Goal: Task Accomplishment & Management: Manage account settings

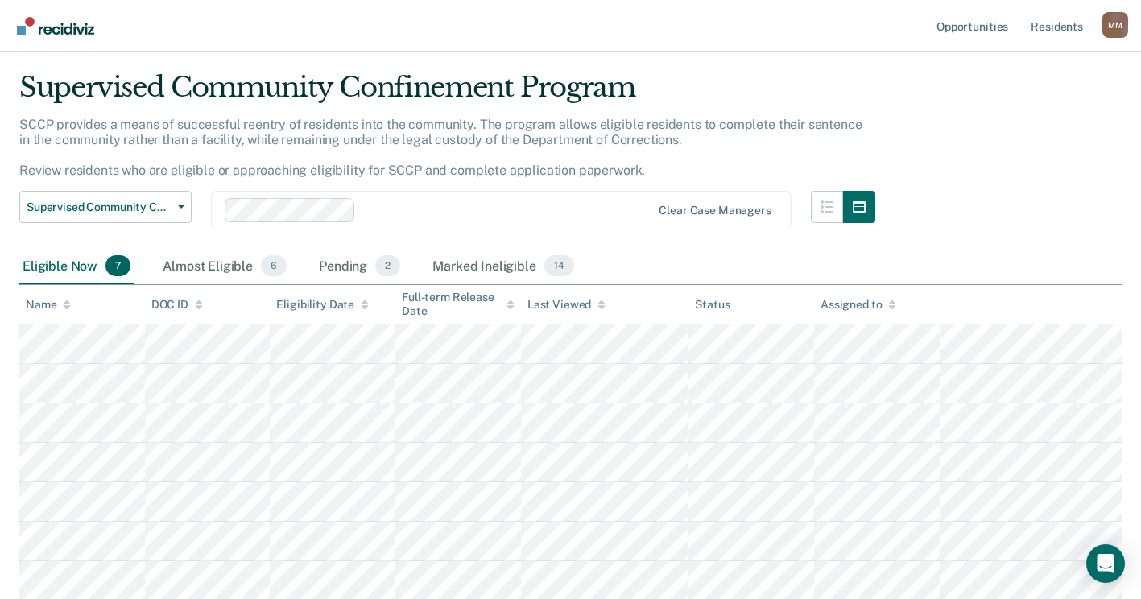
scroll to position [42, 0]
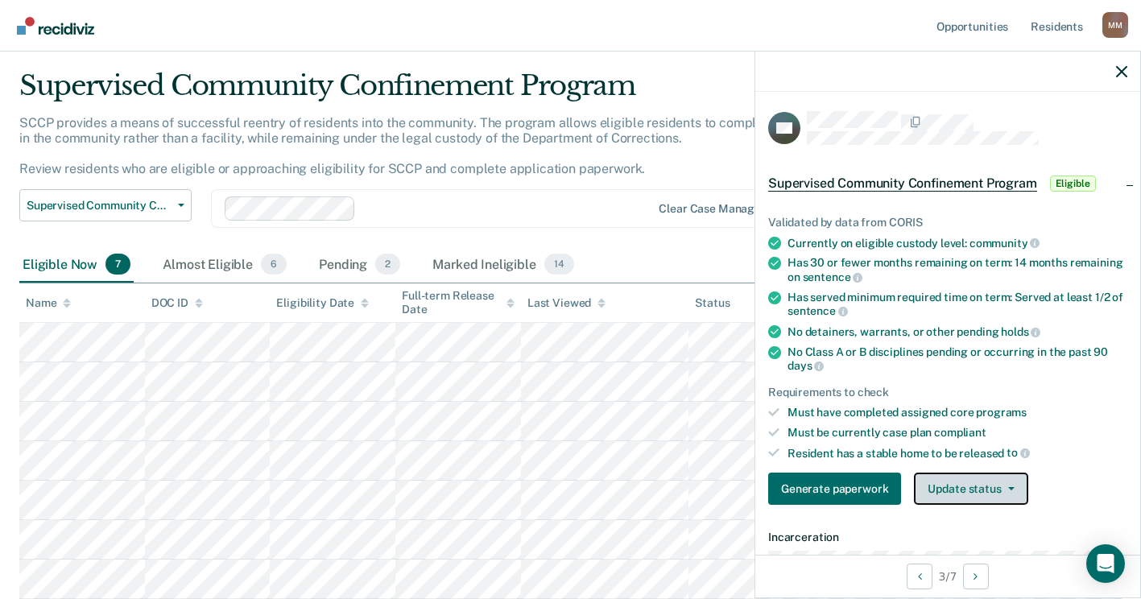
click at [999, 493] on button "Update status" at bounding box center [971, 489] width 114 height 32
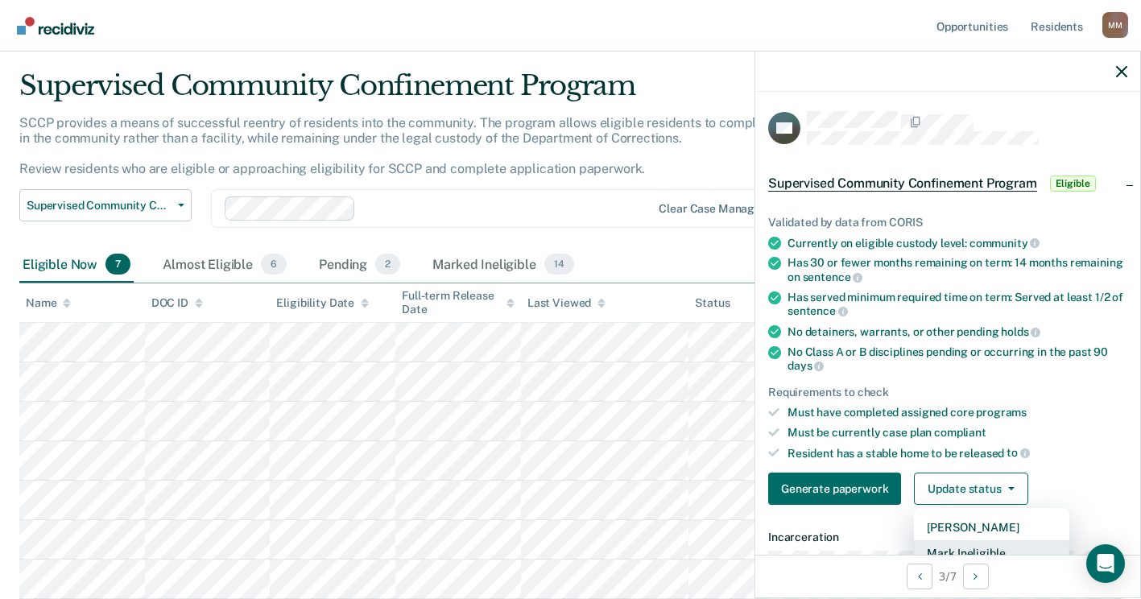
scroll to position [10, 0]
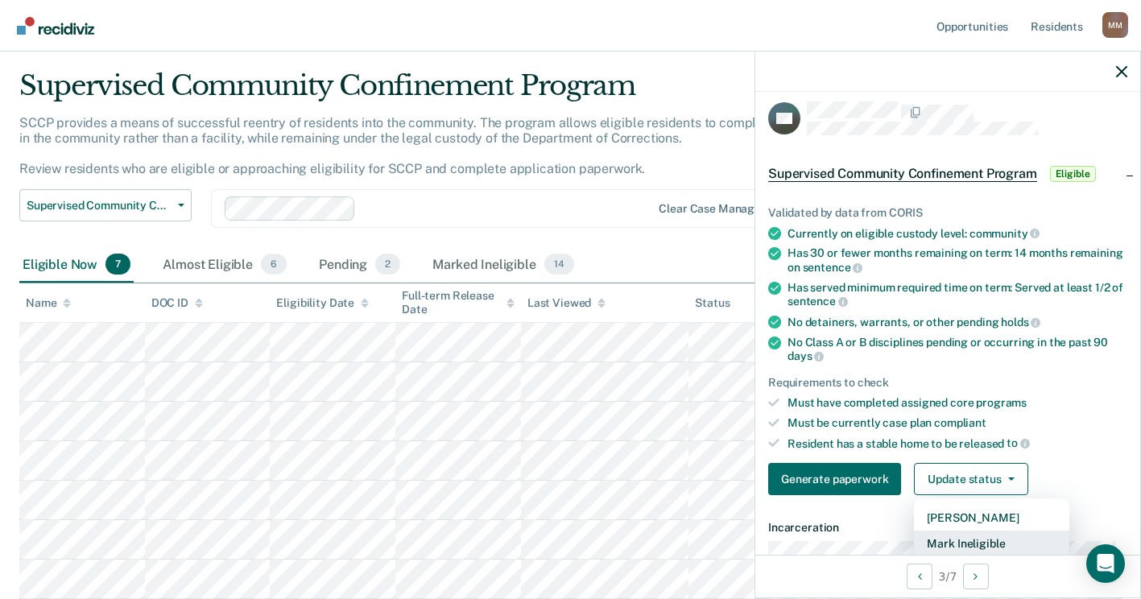
click at [975, 546] on button "Mark Ineligible" at bounding box center [991, 544] width 155 height 26
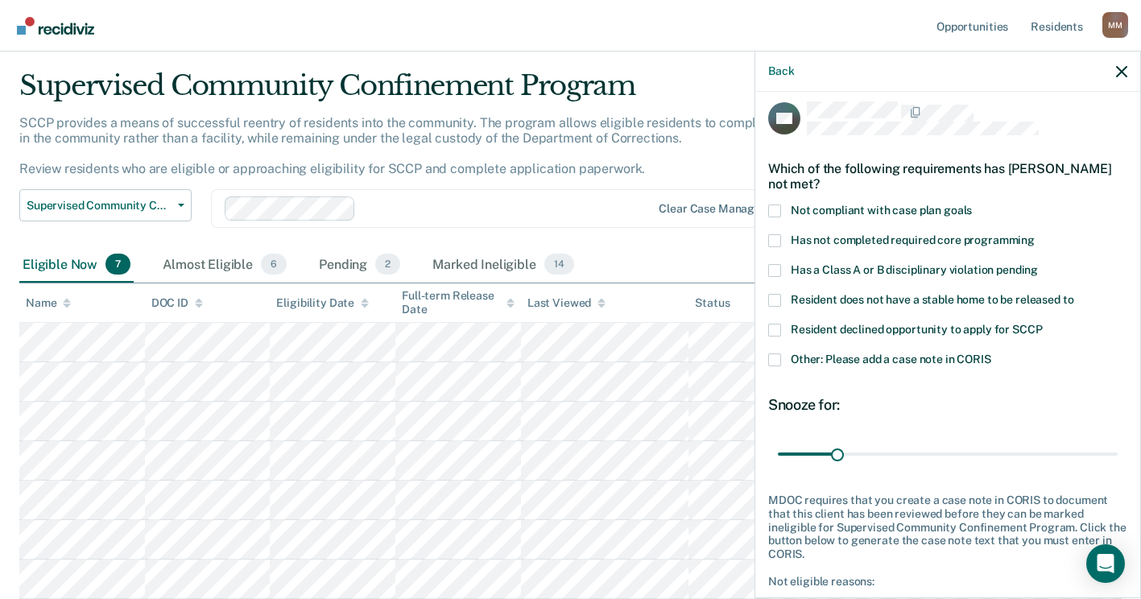
click at [770, 332] on span at bounding box center [774, 330] width 13 height 13
click at [1042, 324] on input "Resident declined opportunity to apply for SCCP" at bounding box center [1042, 324] width 0 height 0
drag, startPoint x: 837, startPoint y: 452, endPoint x: 1120, endPoint y: 450, distance: 282.7
type input "180"
click at [1118, 450] on input "range" at bounding box center [948, 454] width 340 height 28
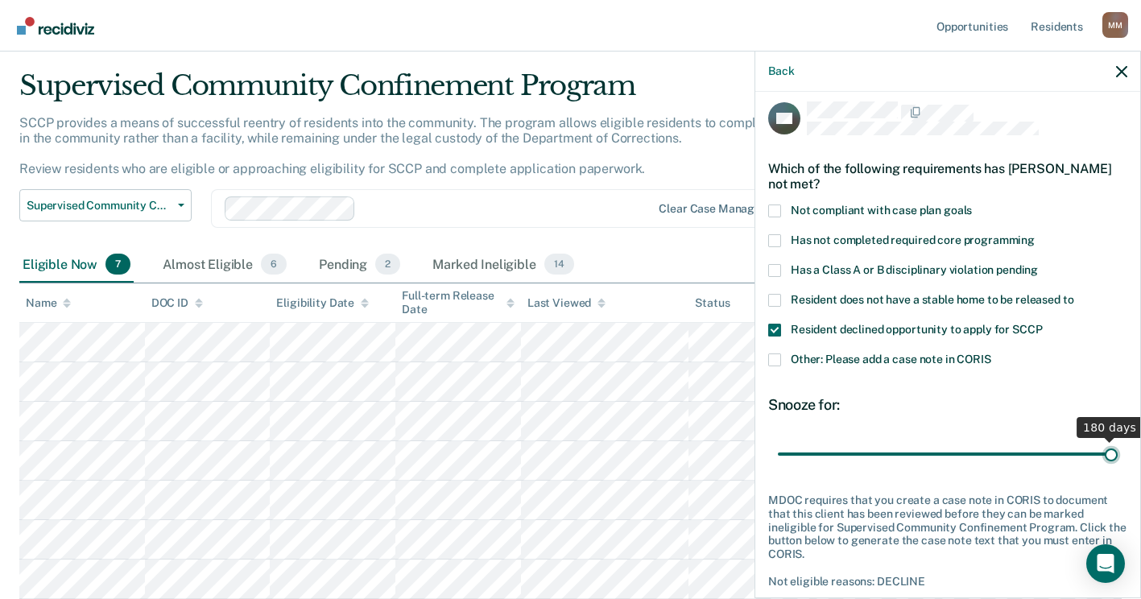
scroll to position [89, 0]
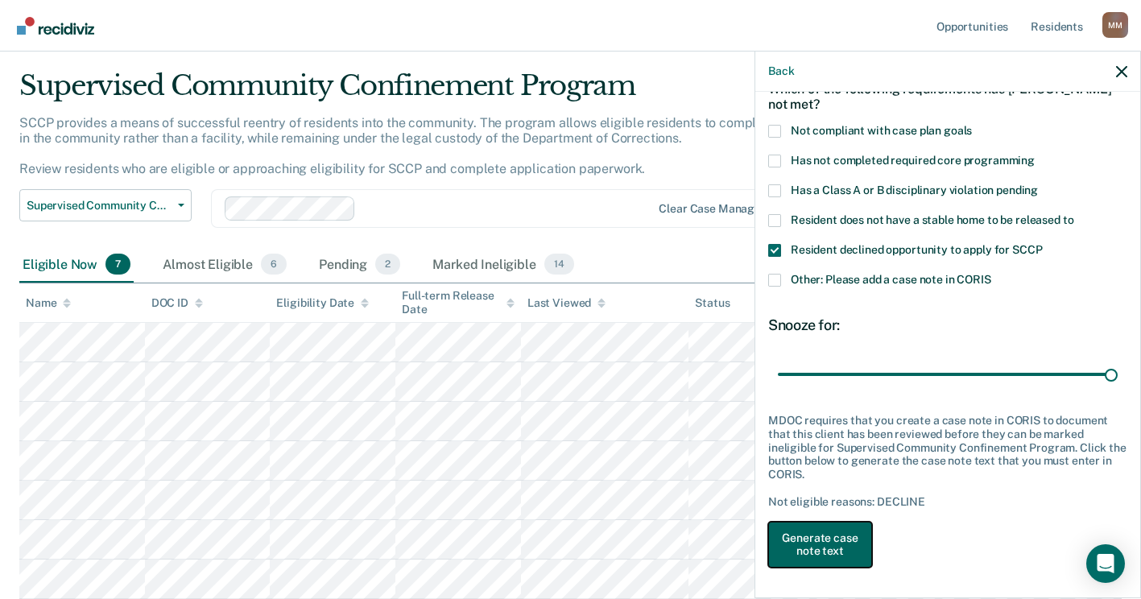
click at [831, 539] on button "Generate case note text" at bounding box center [820, 545] width 104 height 47
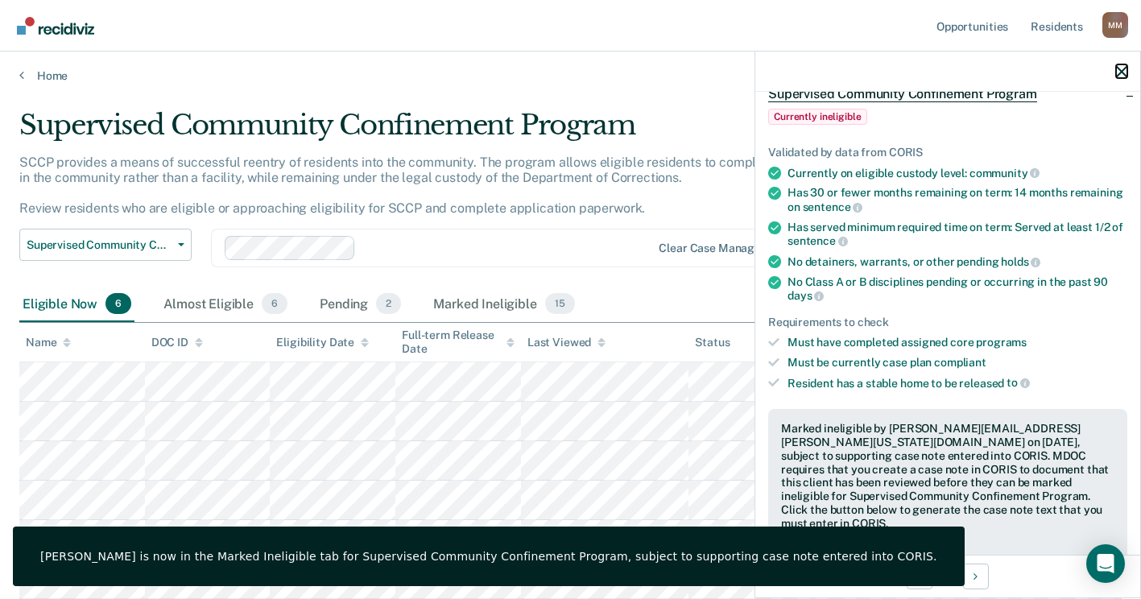
click at [1126, 70] on icon "button" at bounding box center [1121, 71] width 11 height 11
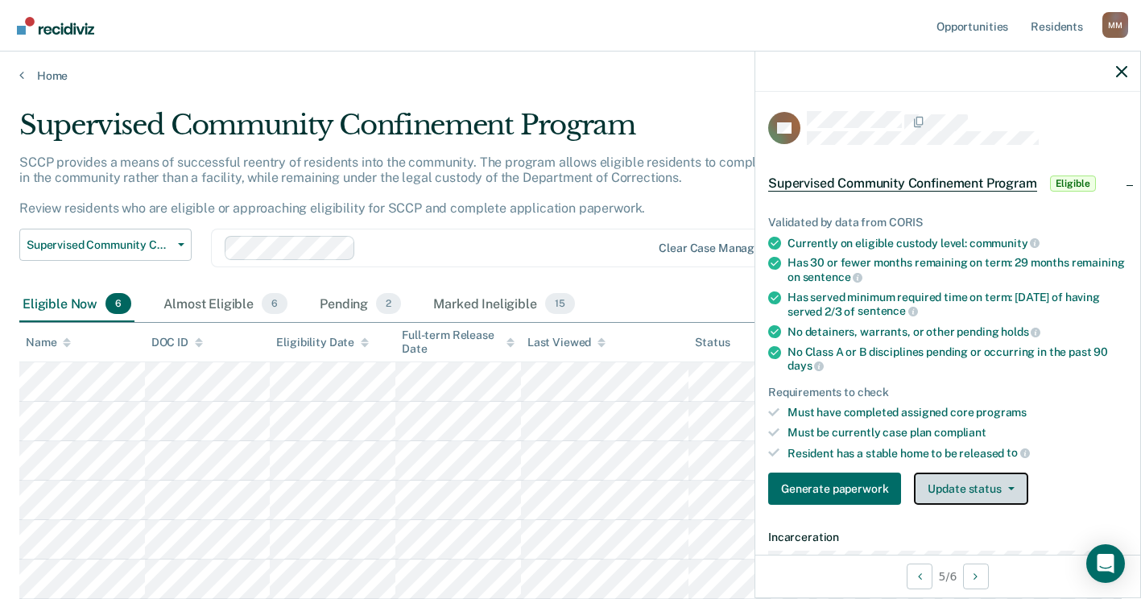
click at [947, 491] on button "Update status" at bounding box center [971, 489] width 114 height 32
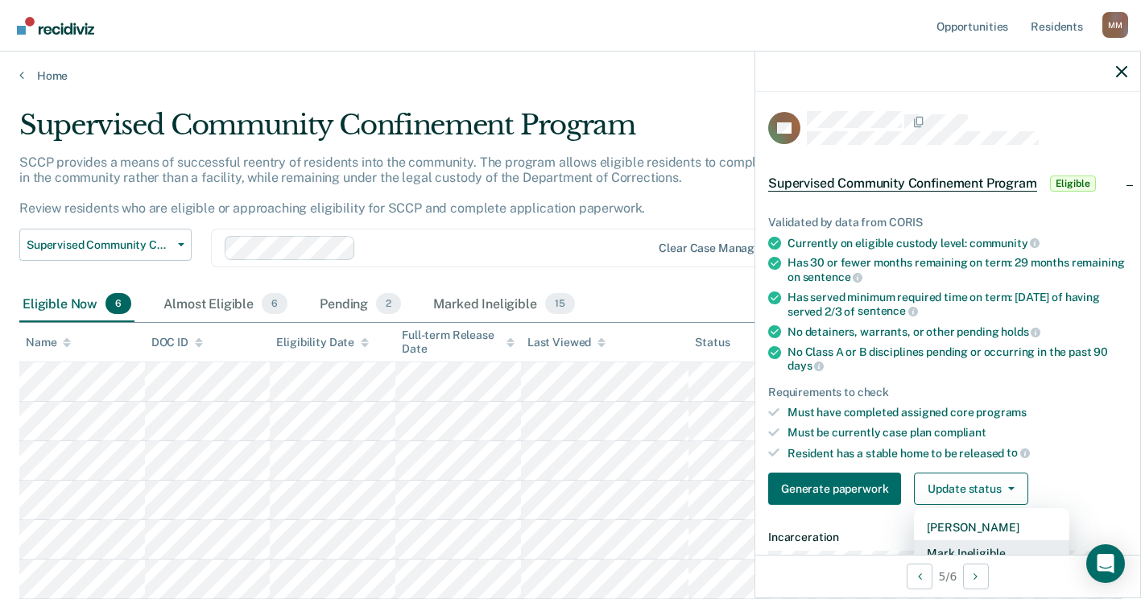
scroll to position [10, 0]
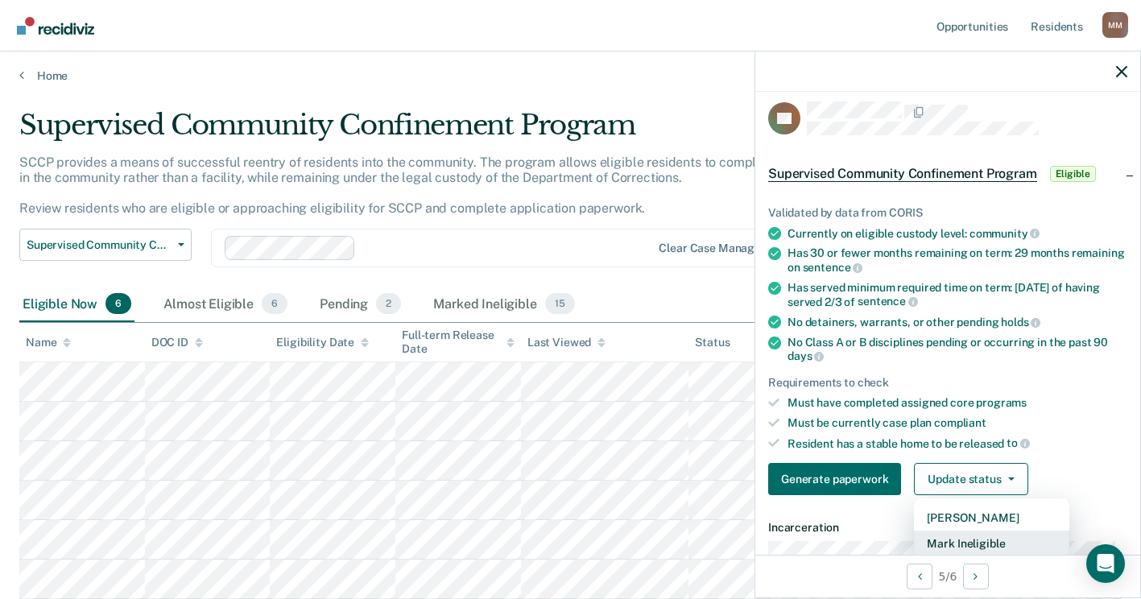
click at [953, 551] on button "Mark Ineligible" at bounding box center [991, 544] width 155 height 26
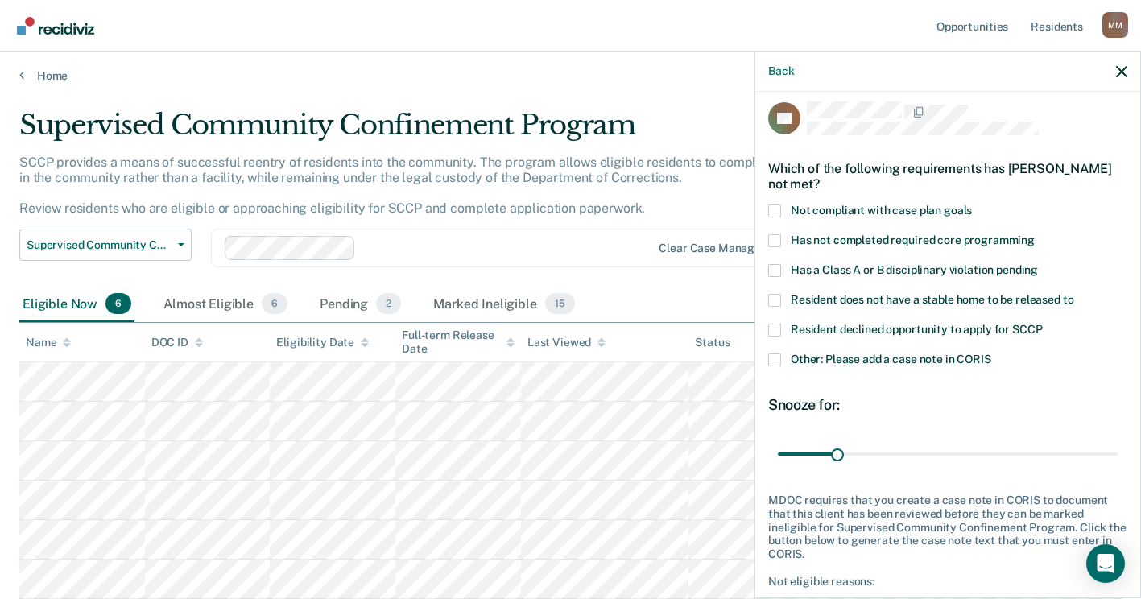
click at [779, 357] on span at bounding box center [774, 360] width 13 height 13
click at [992, 354] on input "Other: Please add a case note in CORIS" at bounding box center [992, 354] width 0 height 0
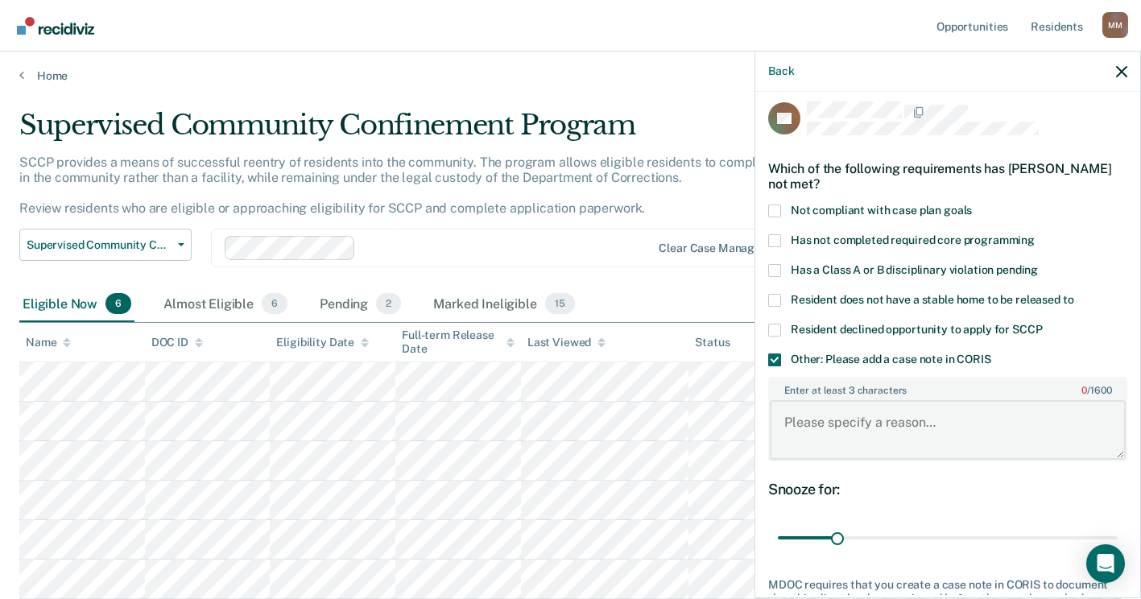
click at [819, 420] on textarea "Enter at least 3 characters 0 / 1600" at bounding box center [948, 430] width 356 height 60
type textarea "Resident wants to work for a few months and then look into SCCP."
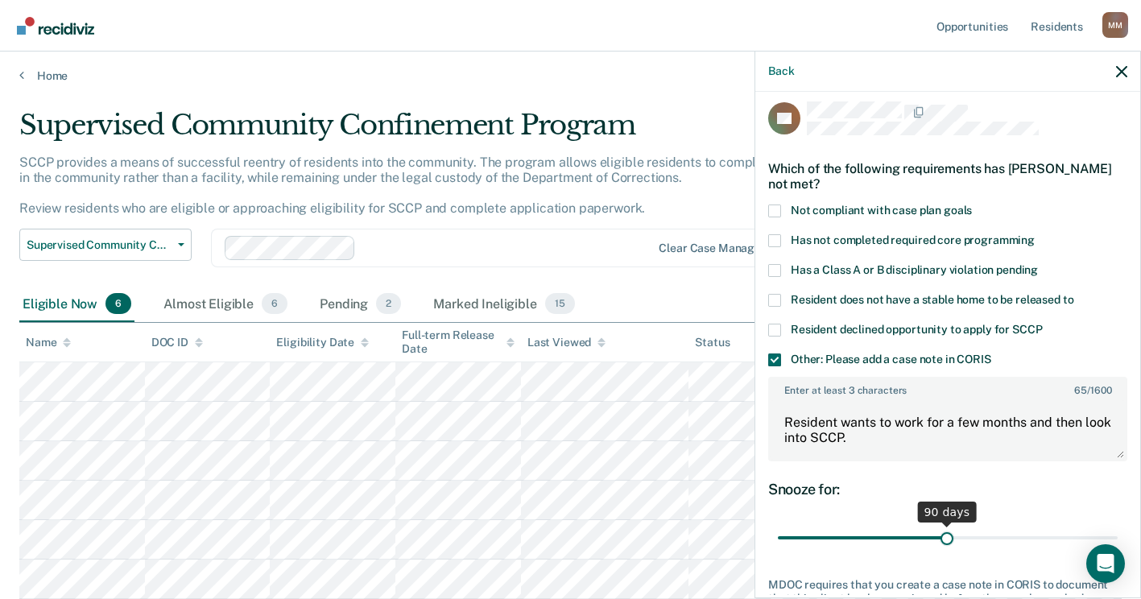
drag, startPoint x: 835, startPoint y: 536, endPoint x: 942, endPoint y: 527, distance: 107.5
type input "90"
click at [942, 527] on input "range" at bounding box center [948, 538] width 340 height 28
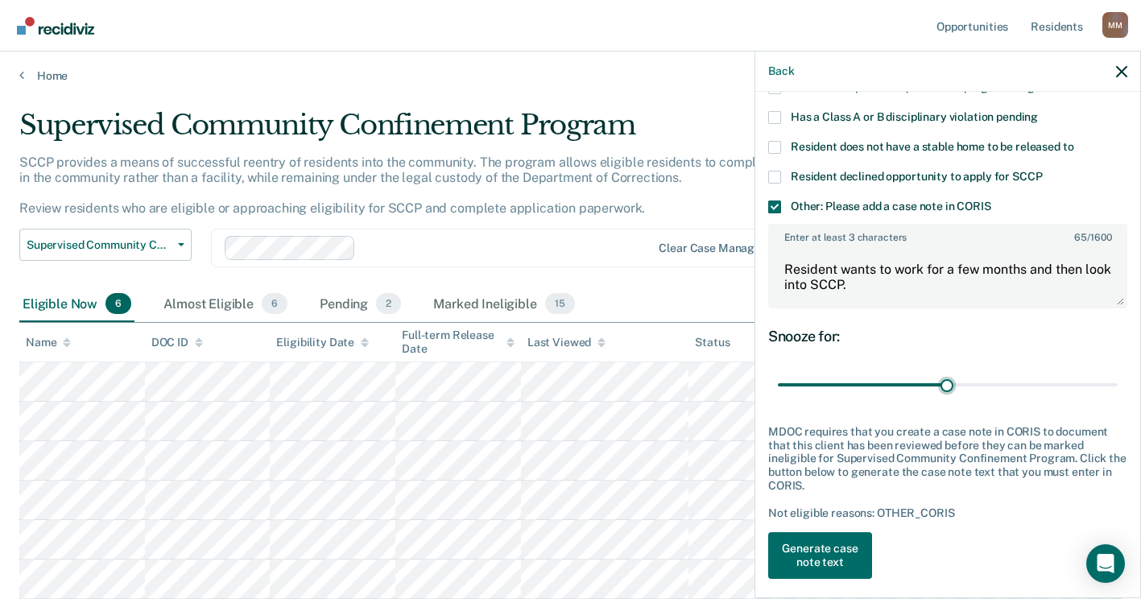
scroll to position [174, 0]
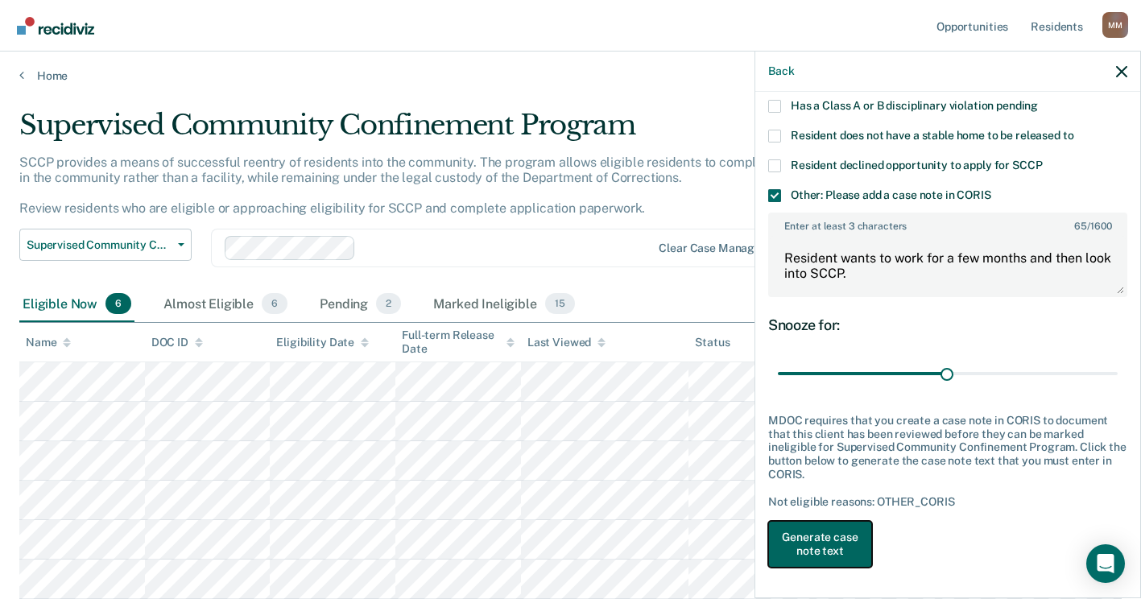
click at [851, 532] on button "Generate case note text" at bounding box center [820, 544] width 104 height 47
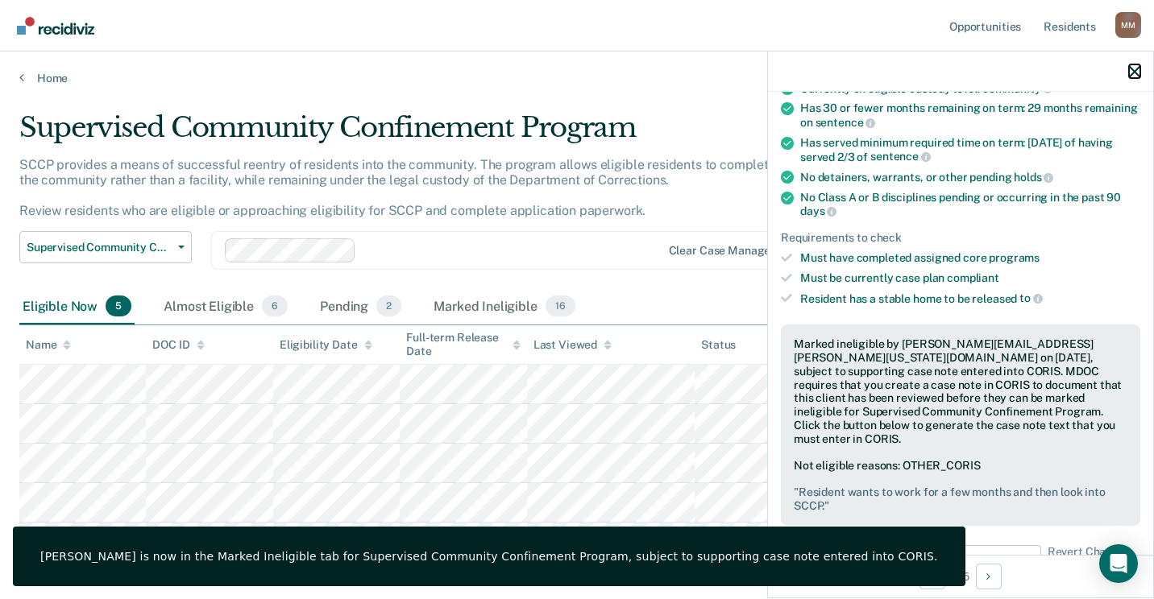
click at [1135, 70] on icon "button" at bounding box center [1134, 71] width 11 height 11
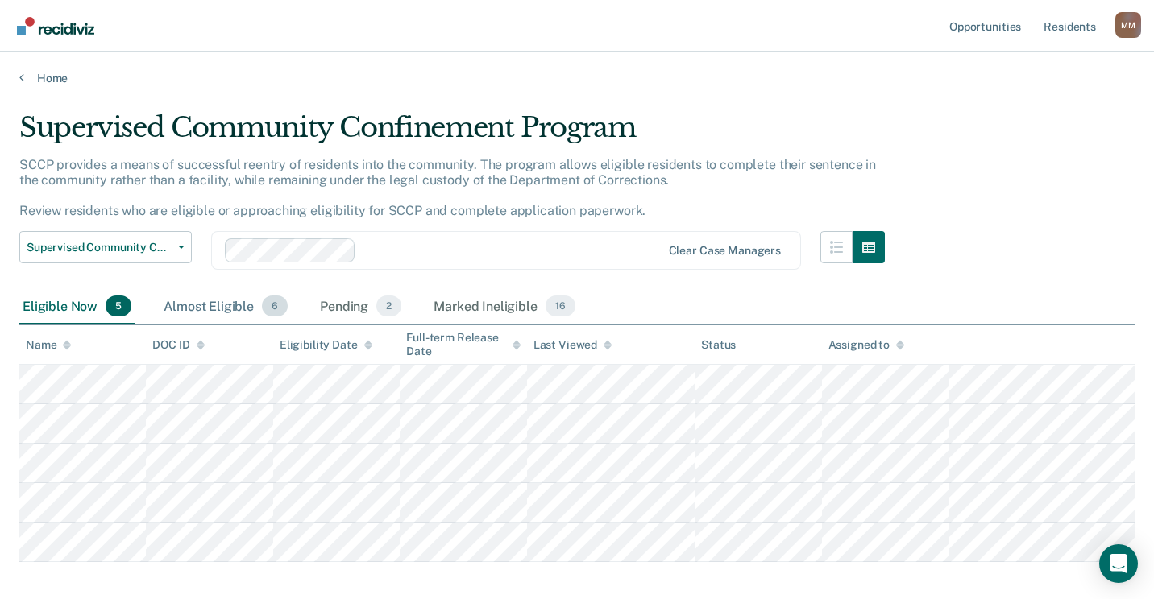
click at [217, 309] on div "Almost Eligible 6" at bounding box center [225, 306] width 130 height 35
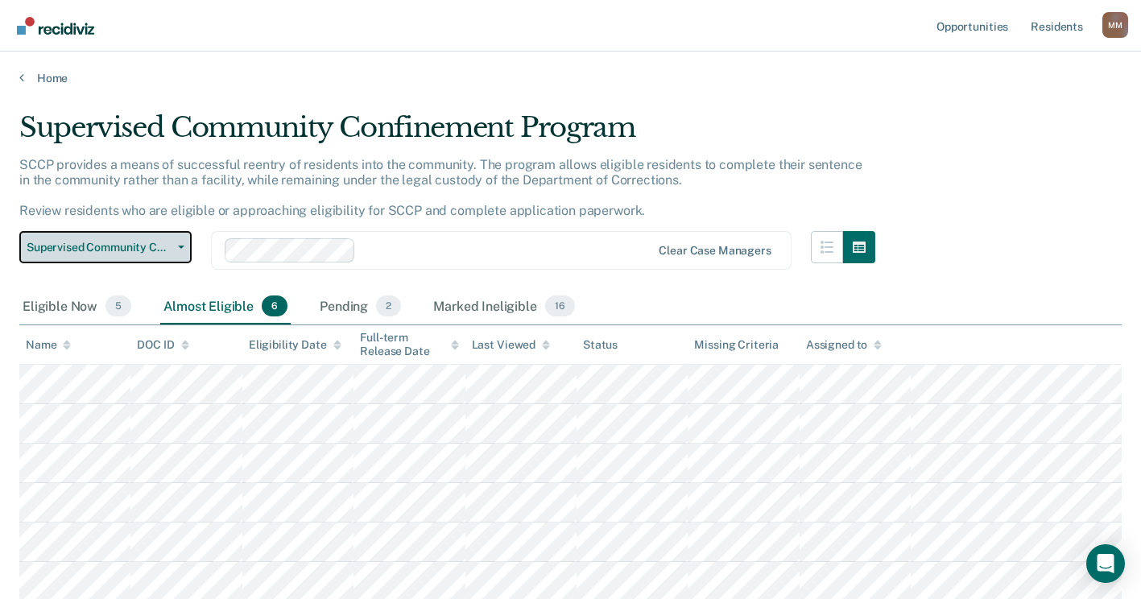
click at [178, 242] on button "Supervised Community Confinement Program" at bounding box center [105, 247] width 172 height 32
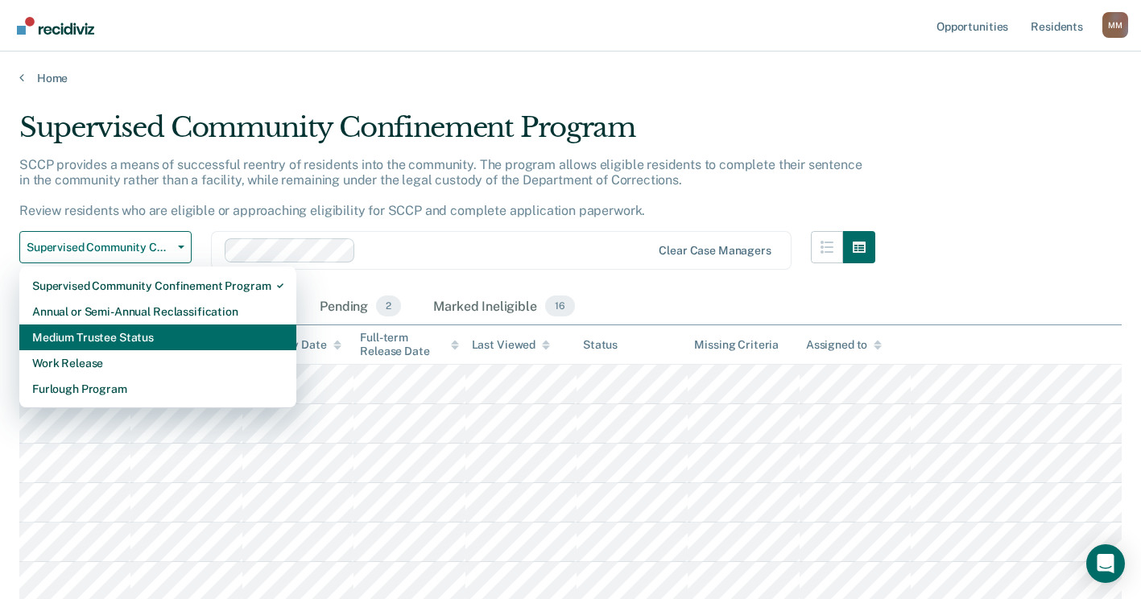
click at [139, 330] on div "Medium Trustee Status" at bounding box center [157, 338] width 251 height 26
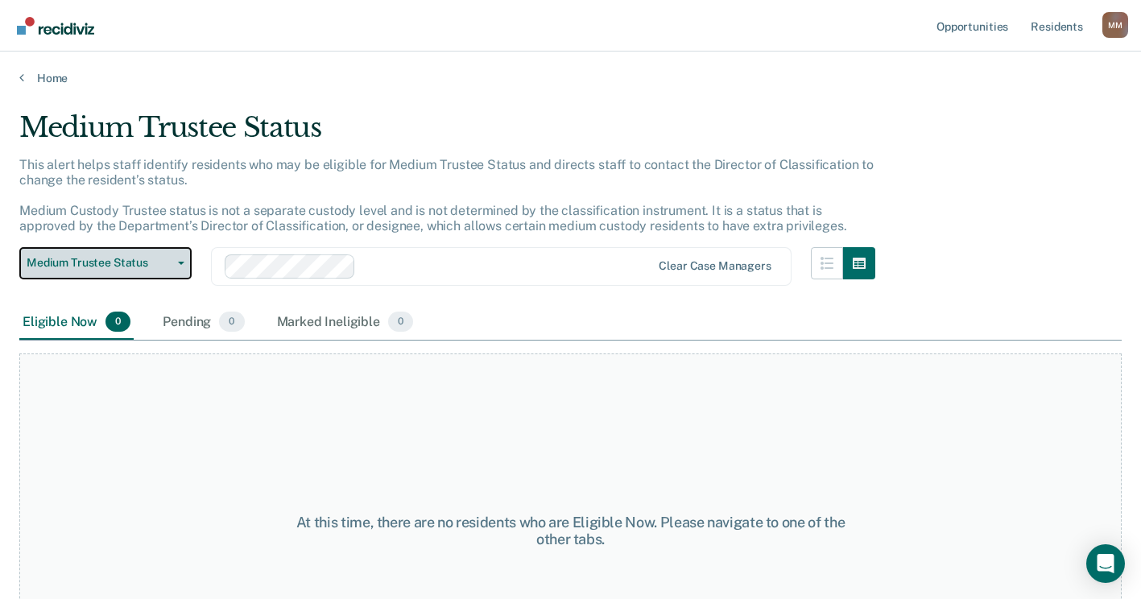
click at [184, 267] on button "Medium Trustee Status" at bounding box center [105, 263] width 172 height 32
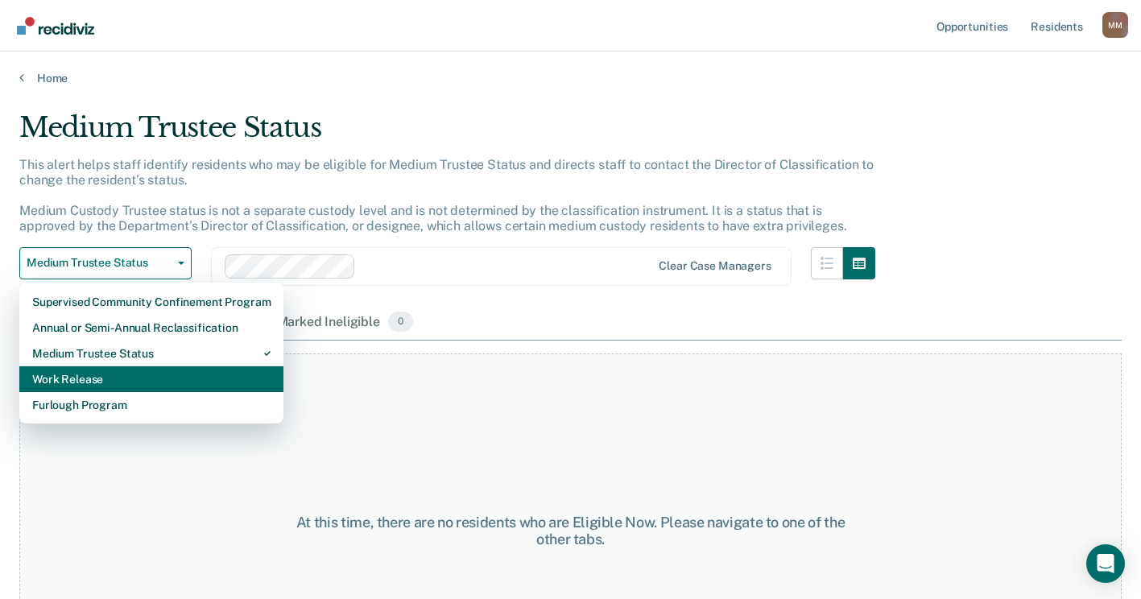
click at [143, 375] on div "Work Release" at bounding box center [151, 380] width 238 height 26
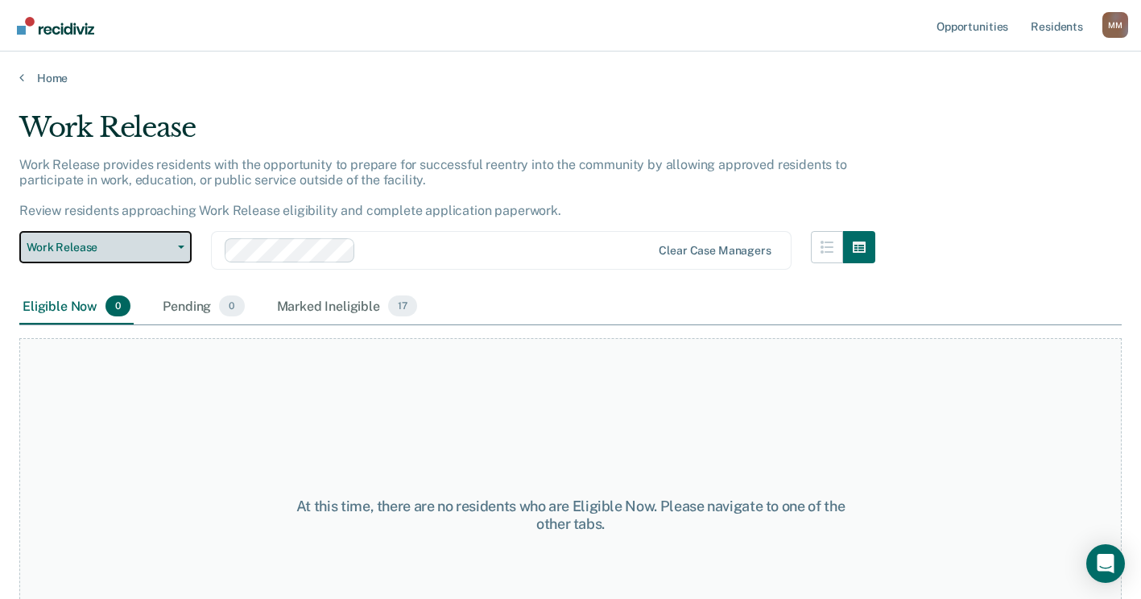
click at [184, 244] on button "Work Release" at bounding box center [105, 247] width 172 height 32
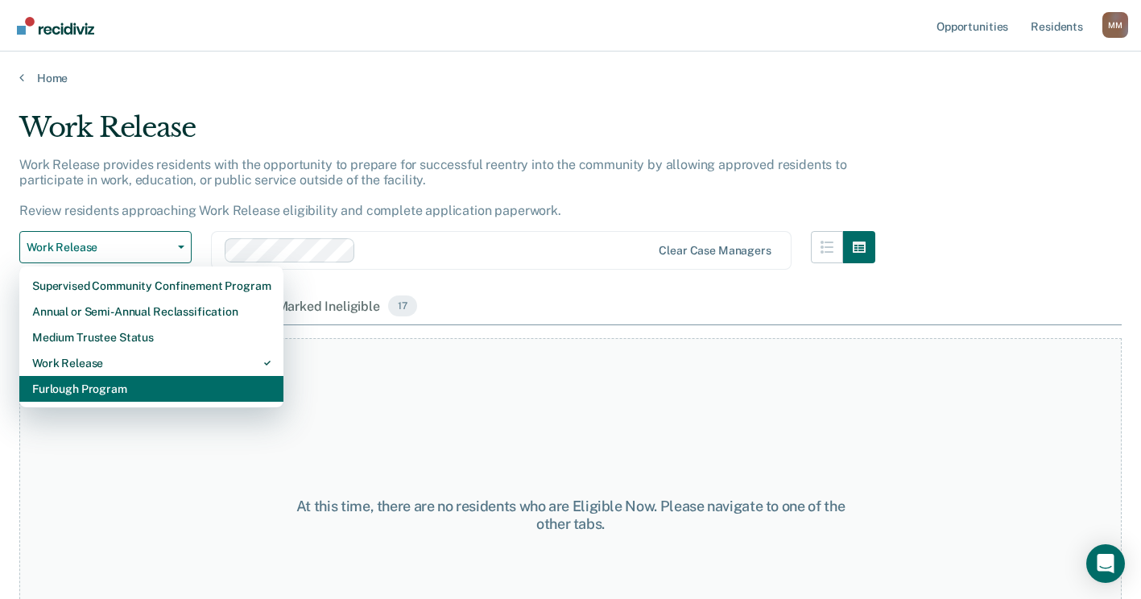
click at [112, 395] on div "Furlough Program" at bounding box center [151, 389] width 238 height 26
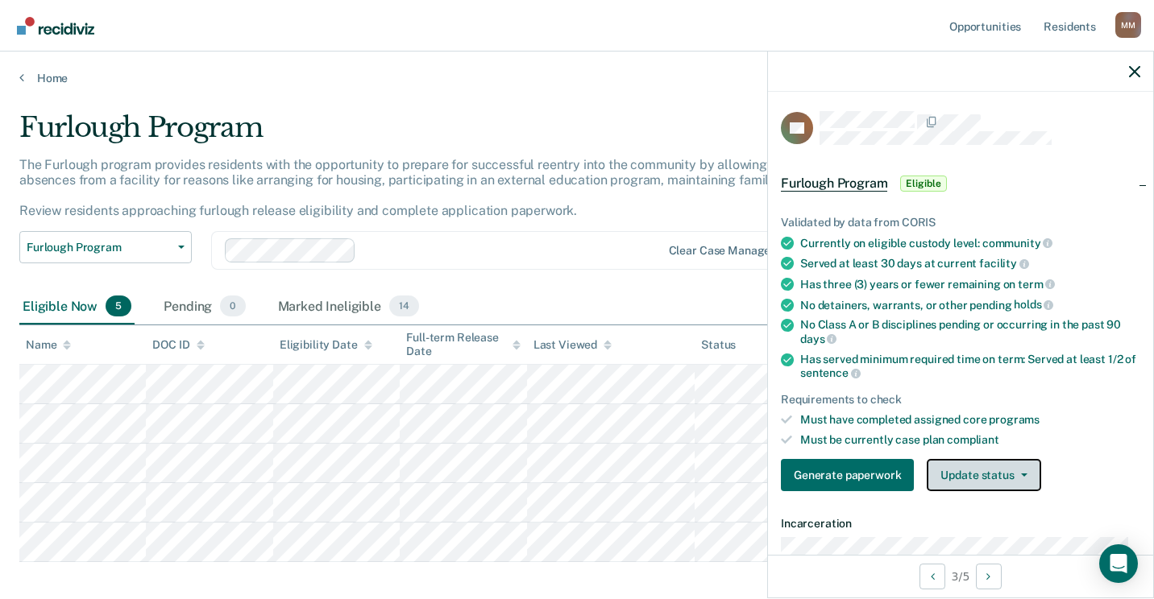
click at [981, 467] on button "Update status" at bounding box center [983, 475] width 114 height 32
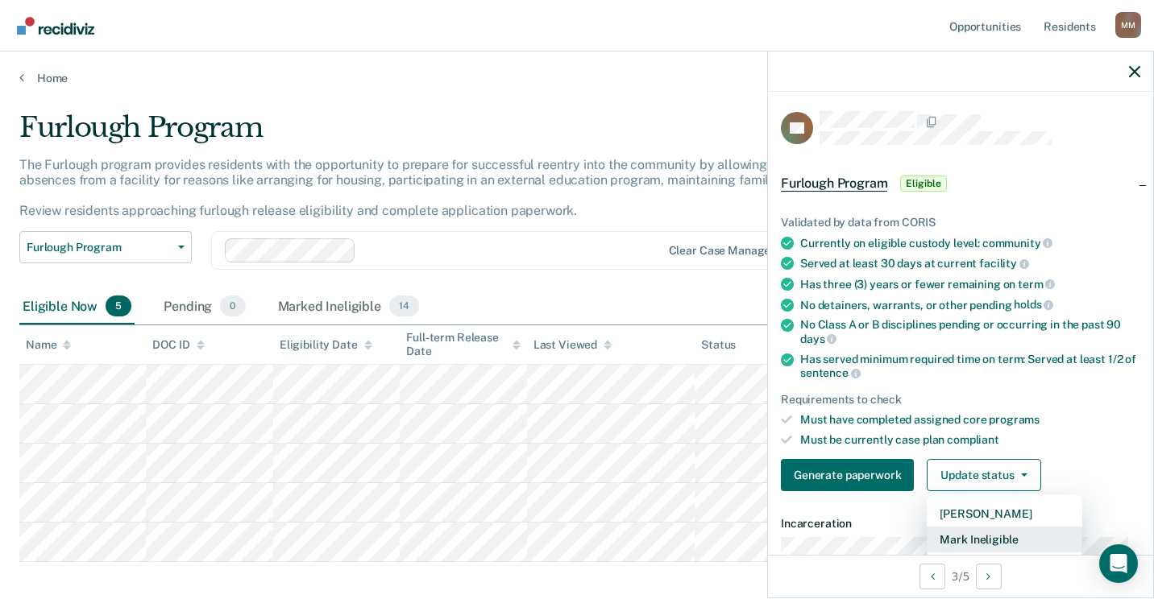
click at [998, 531] on button "Mark Ineligible" at bounding box center [1003, 540] width 155 height 26
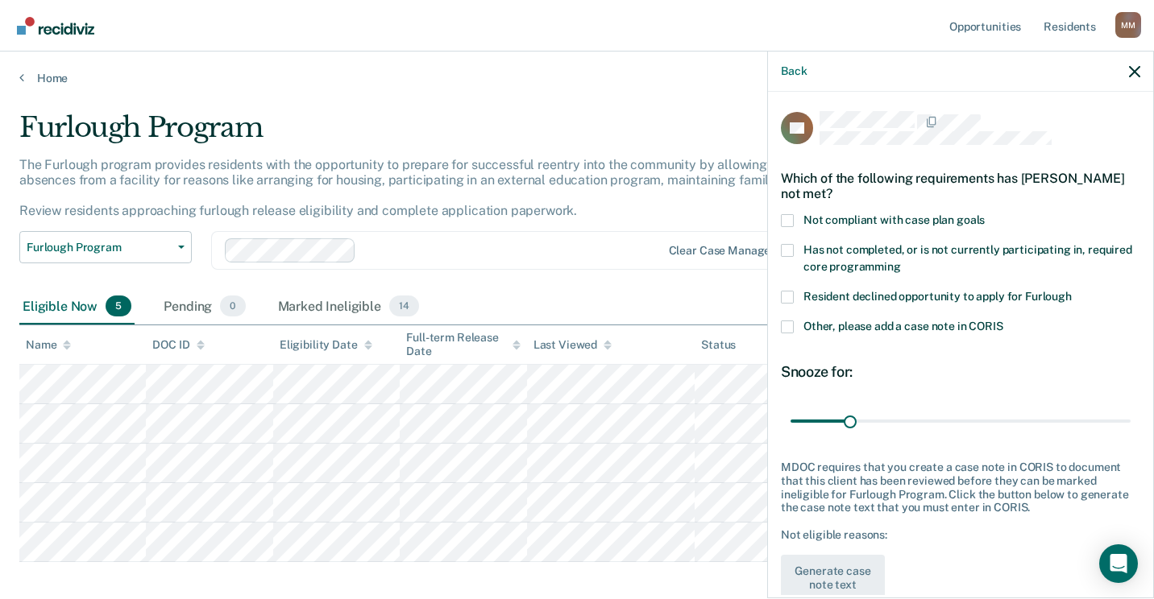
click at [789, 329] on span at bounding box center [787, 327] width 13 height 13
click at [1003, 321] on input "Other, please add a case note in CORIS" at bounding box center [1003, 321] width 0 height 0
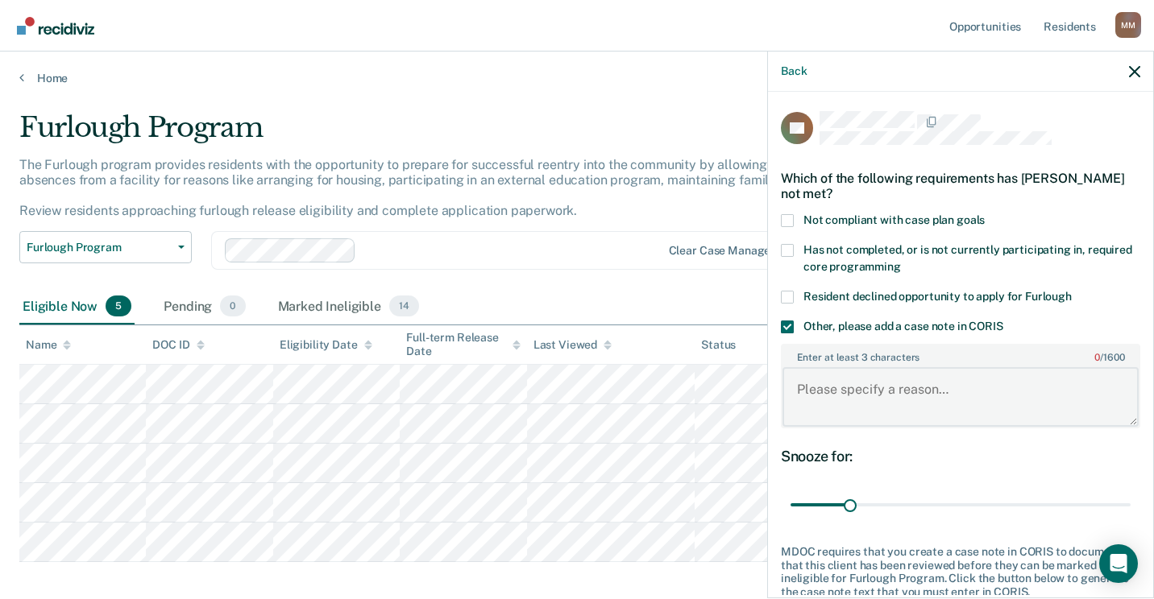
click at [833, 393] on textarea "Enter at least 3 characters 0 / 1600" at bounding box center [960, 397] width 356 height 60
type textarea "U"
click at [786, 330] on span at bounding box center [787, 327] width 13 height 13
click at [1003, 321] on input "Other, please add a case note in CORIS" at bounding box center [1003, 321] width 0 height 0
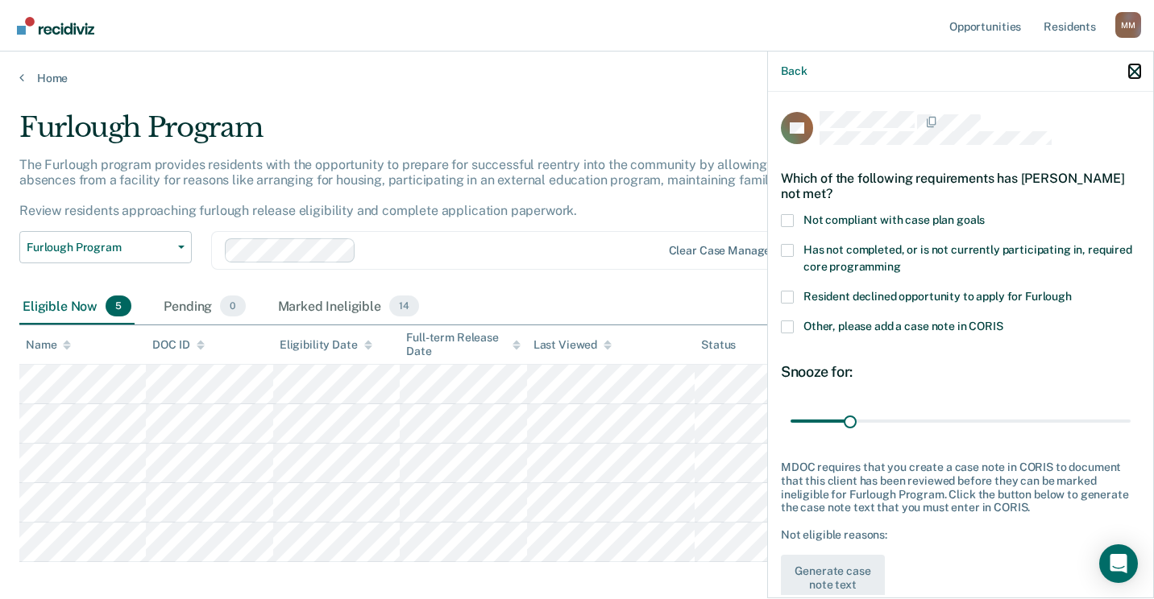
click at [1137, 74] on icon "button" at bounding box center [1134, 71] width 11 height 11
